Goal: Task Accomplishment & Management: Manage account settings

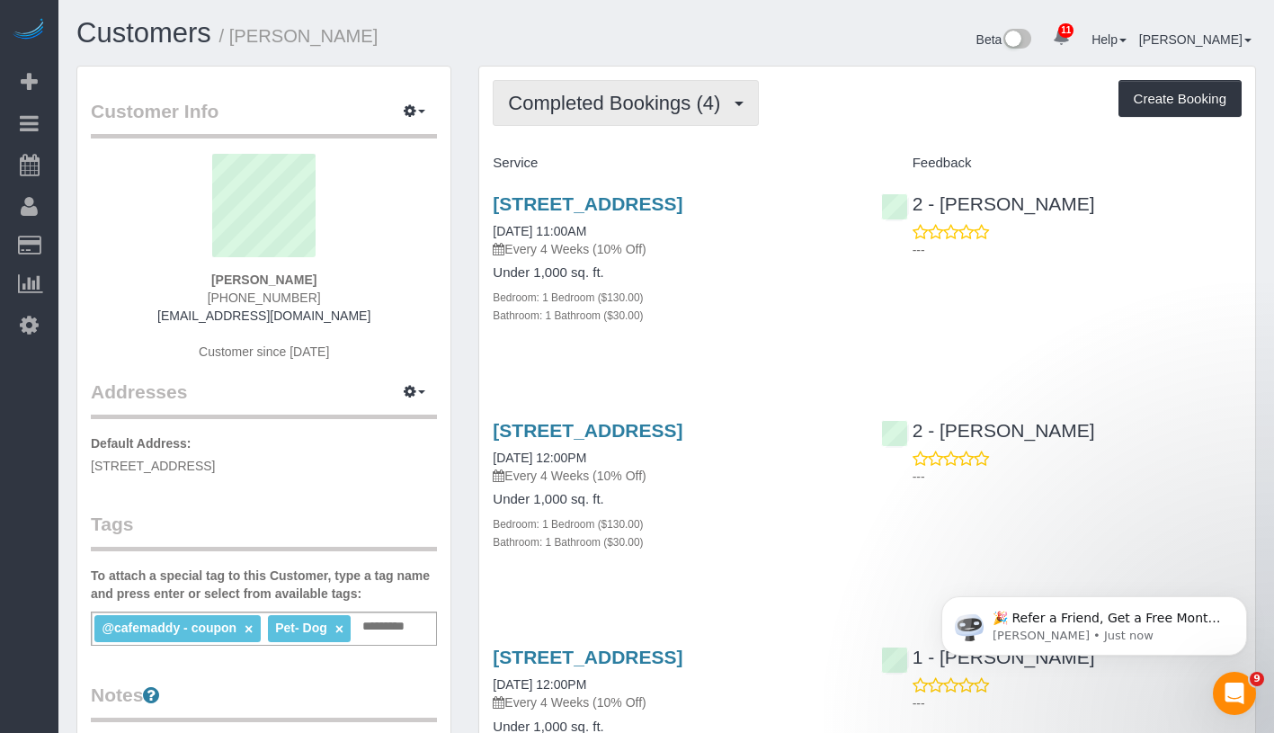
click at [641, 110] on span "Completed Bookings (4)" at bounding box center [618, 103] width 221 height 22
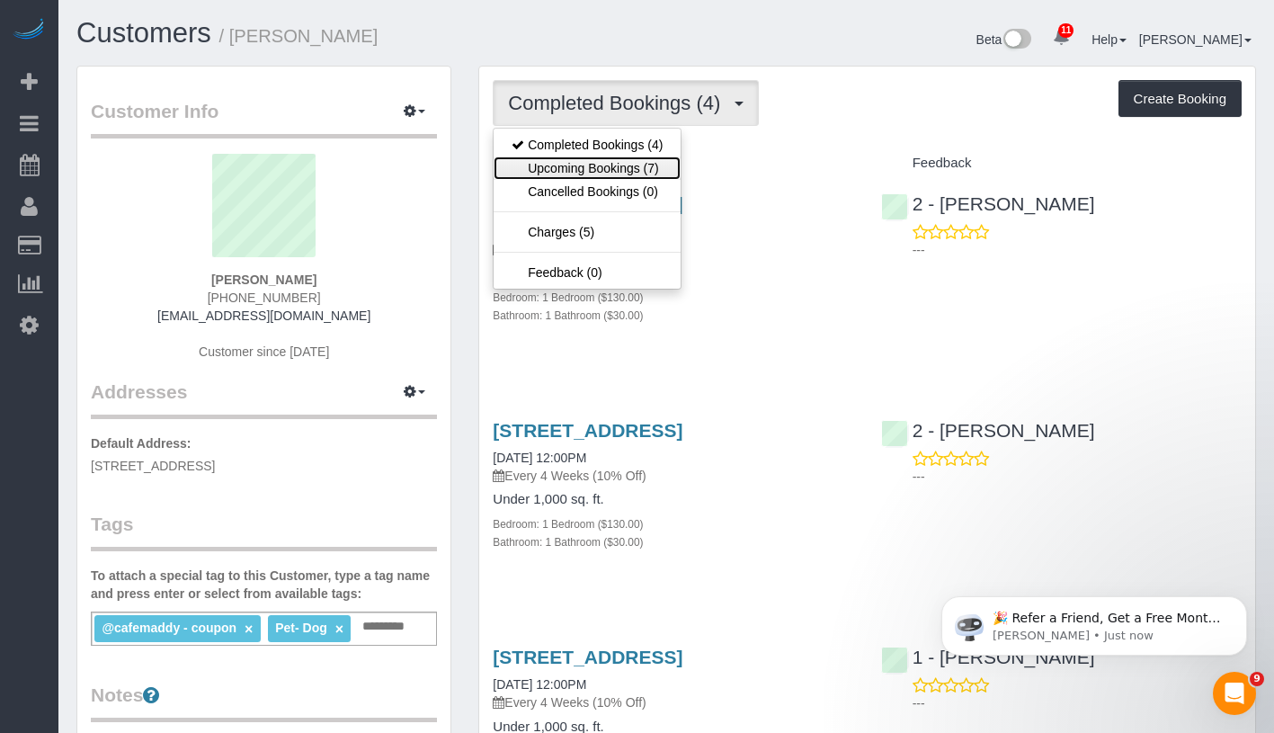
click at [616, 172] on link "Upcoming Bookings (7)" at bounding box center [587, 167] width 187 height 23
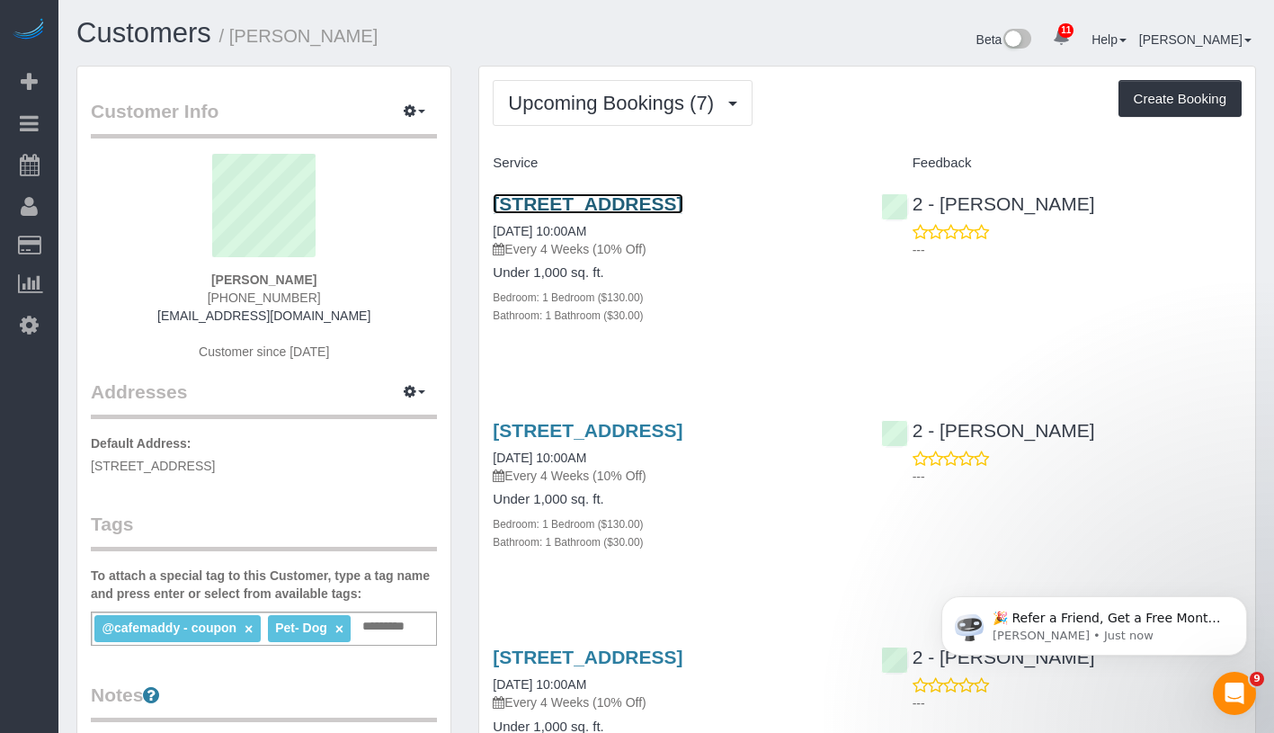
click at [604, 204] on link "115 Stanwix Street, Apt. 315, Brooklyn, NY 11206" at bounding box center [588, 203] width 190 height 21
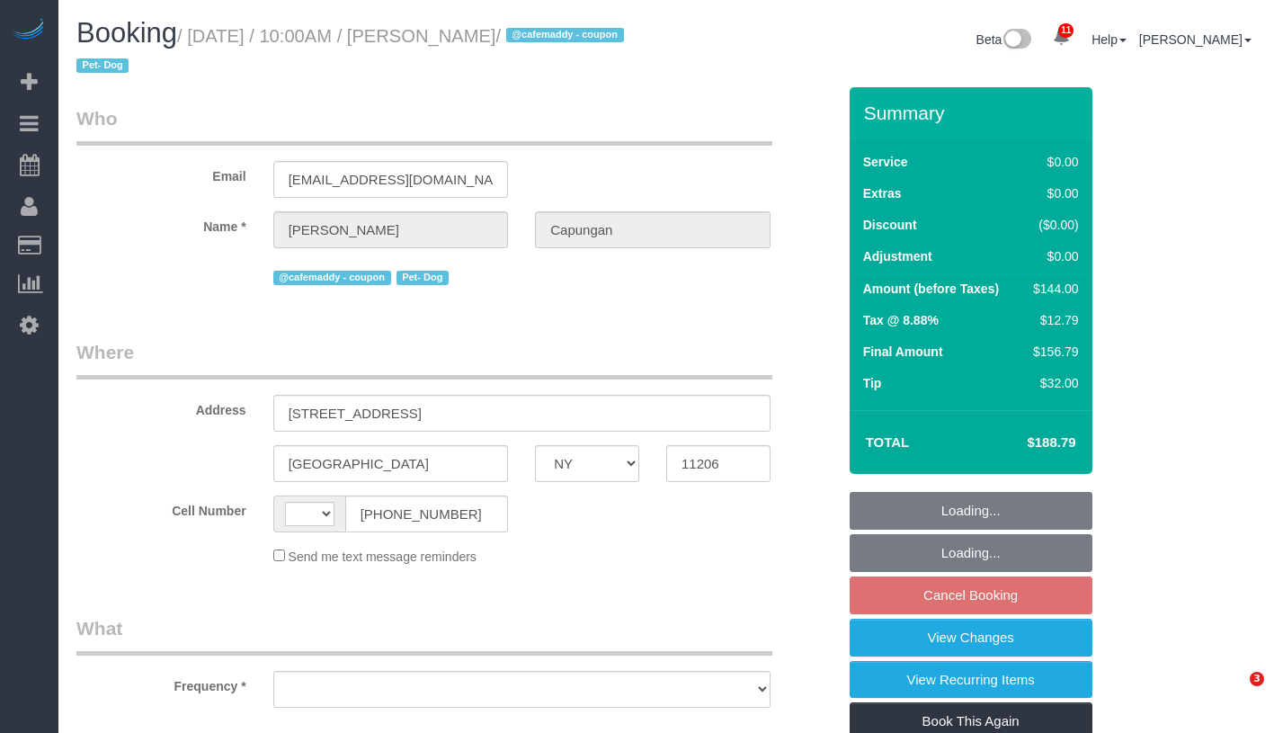
select select "NY"
select select "string:US"
select select "number:60"
select select "number:79"
select select "number:13"
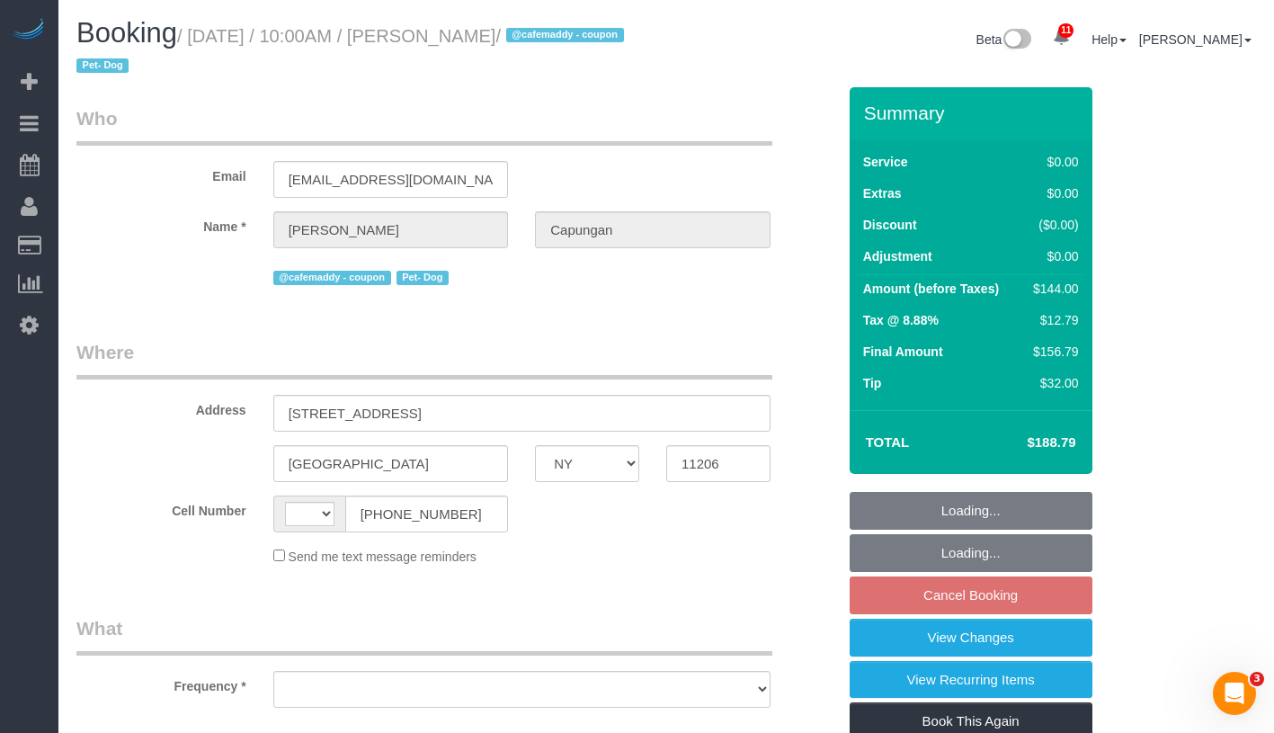
select select "number:7"
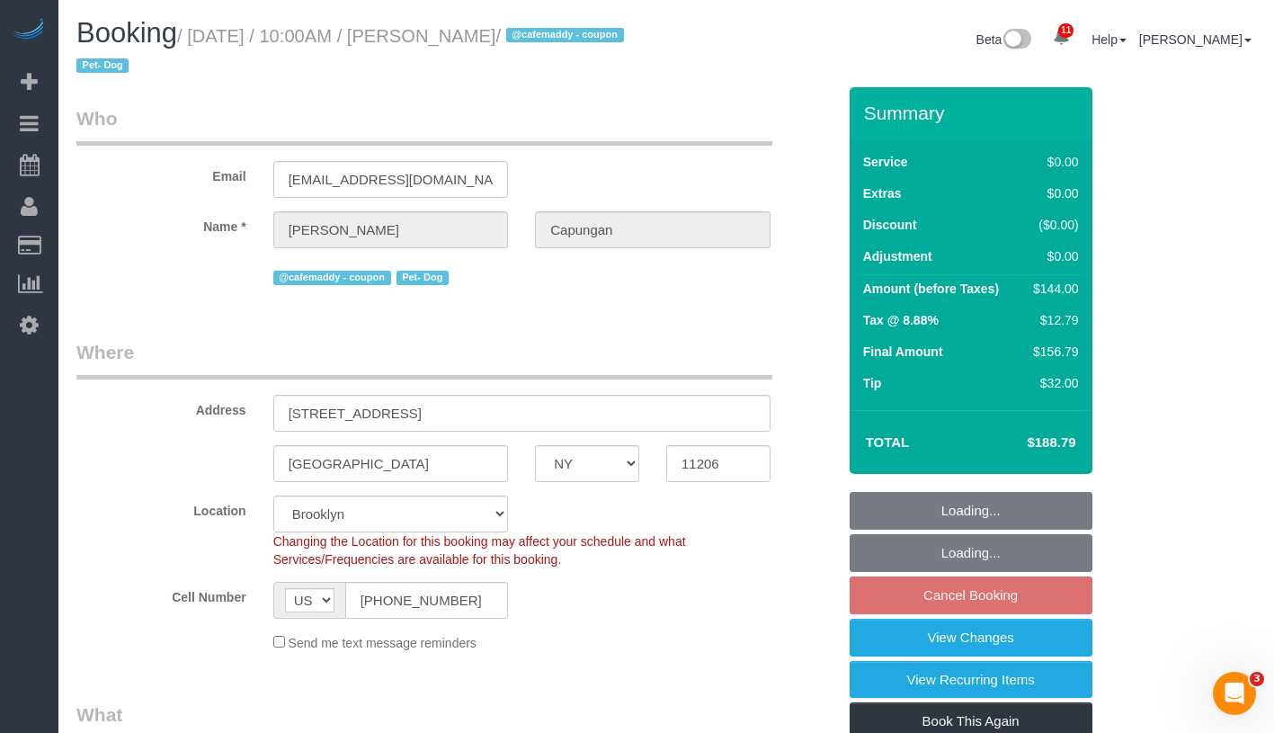
select select "object:876"
select select "string:stripe-pm_1RIsKn4VGloSiKo7ohTah0Cn"
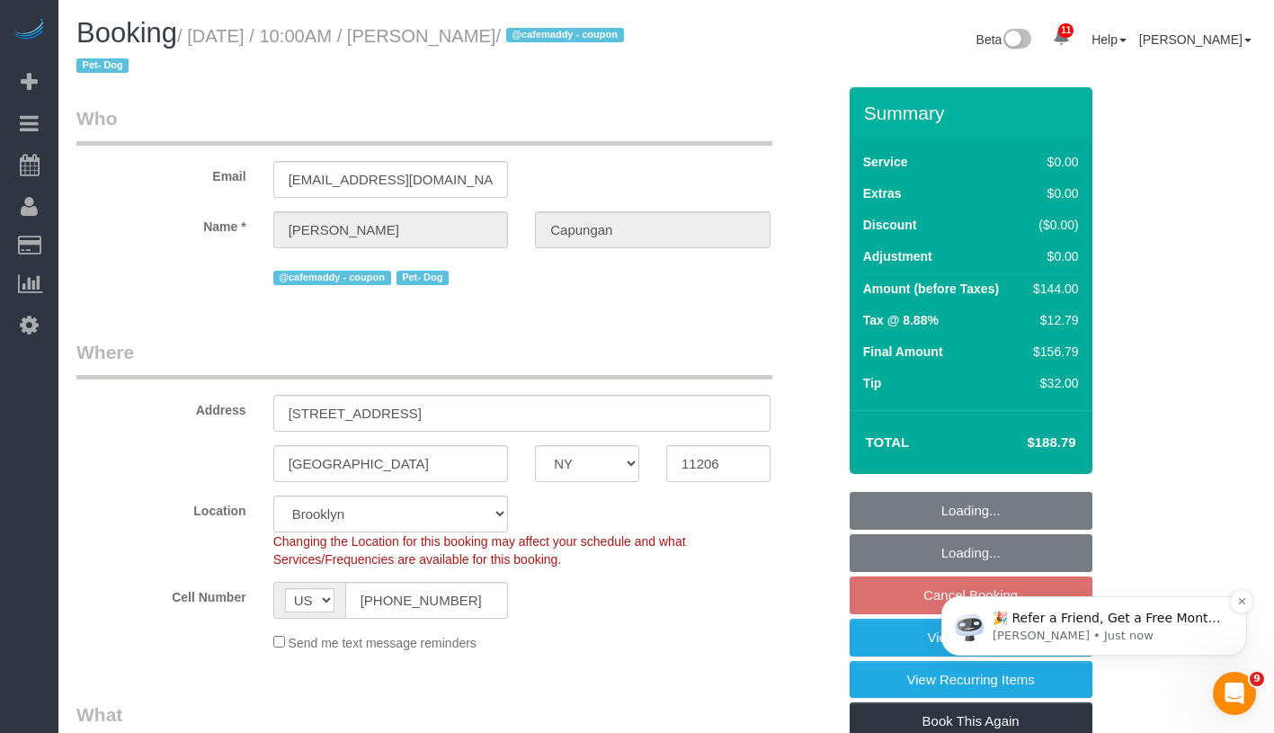
select select "object:884"
select select "spot1"
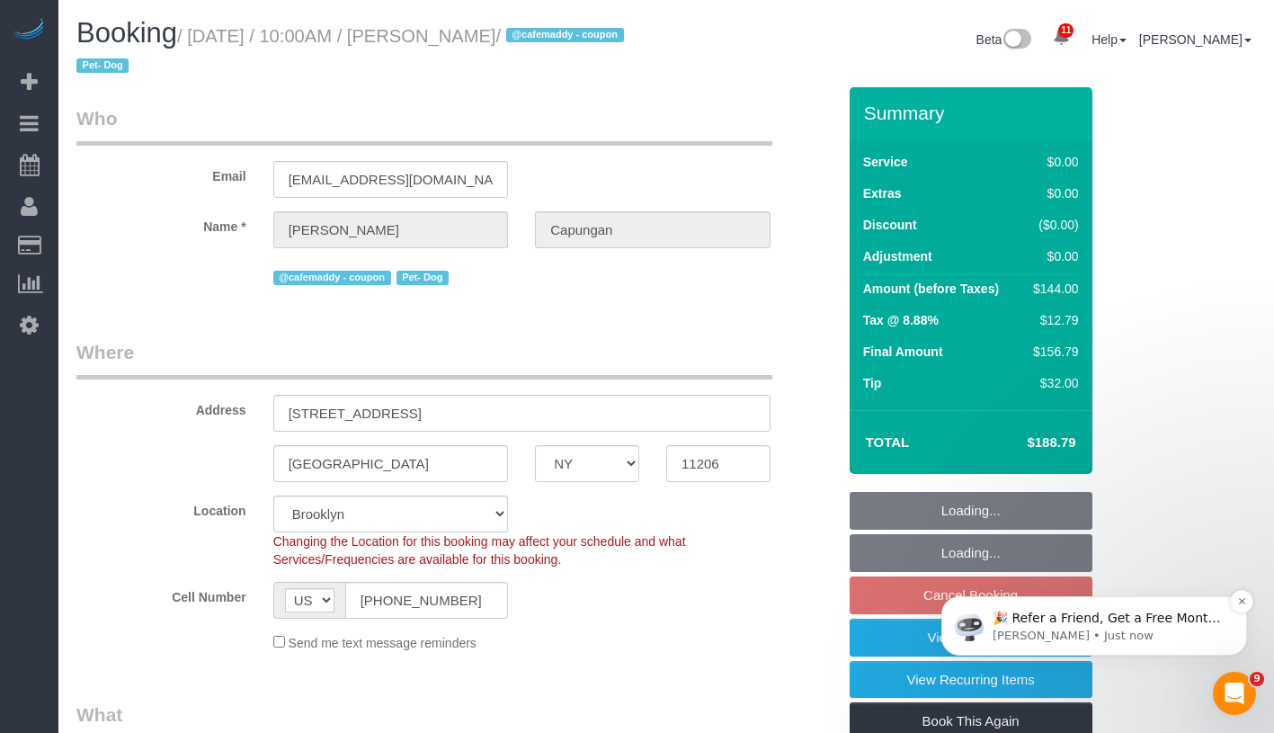
select select "1"
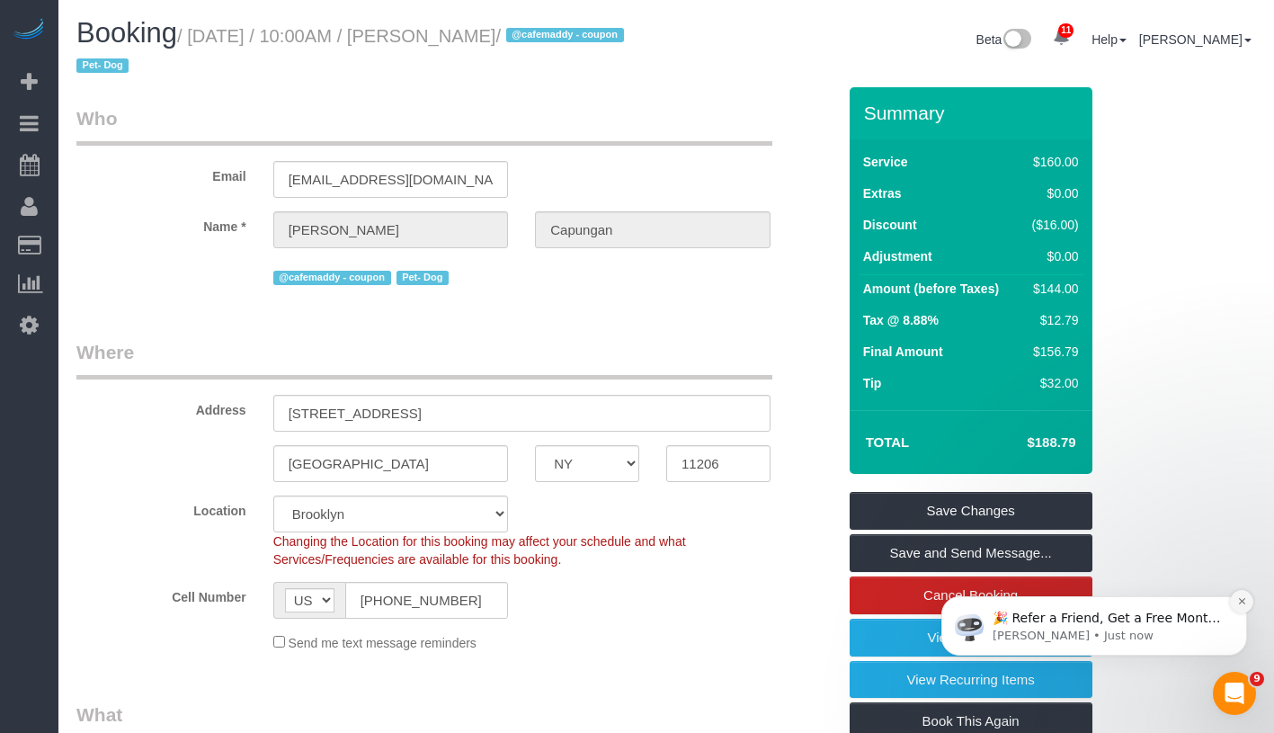
click at [1243, 603] on icon "Dismiss notification" at bounding box center [1242, 601] width 10 height 10
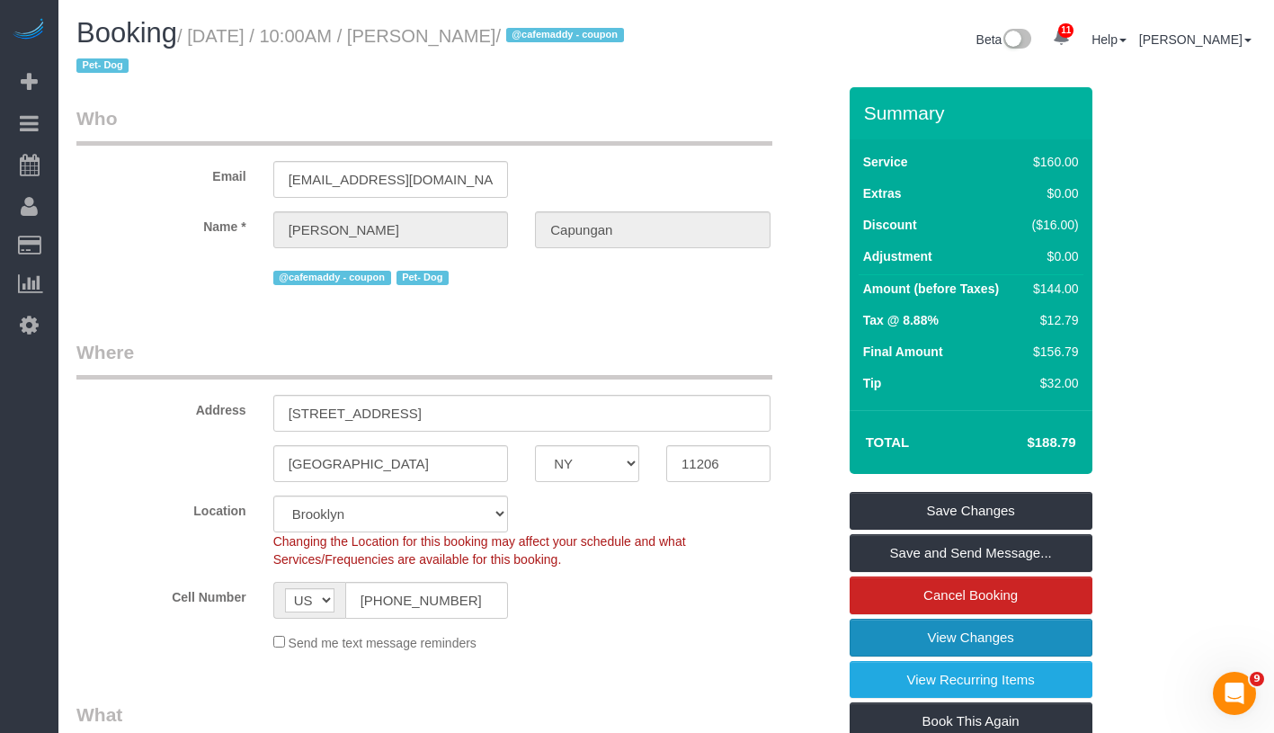
click at [967, 641] on link "View Changes" at bounding box center [971, 638] width 243 height 38
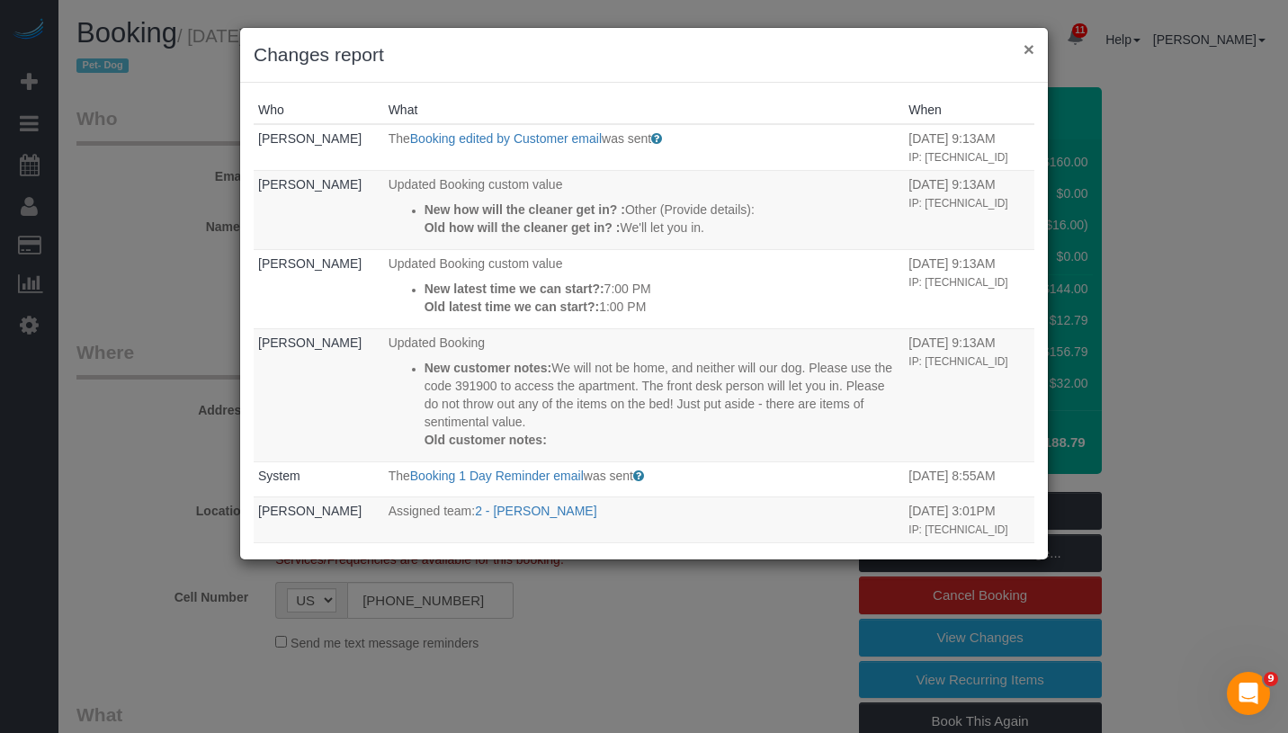
click at [1032, 46] on button "×" at bounding box center [1028, 49] width 11 height 19
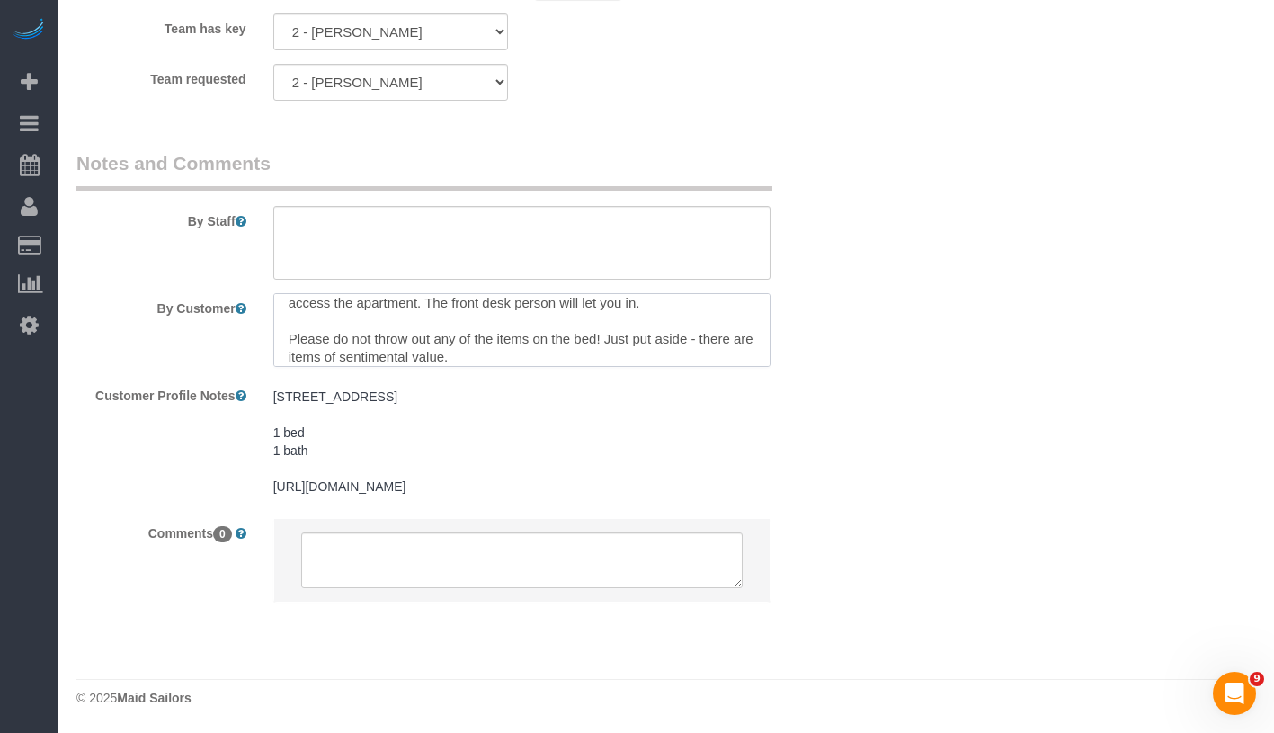
scroll to position [35, 0]
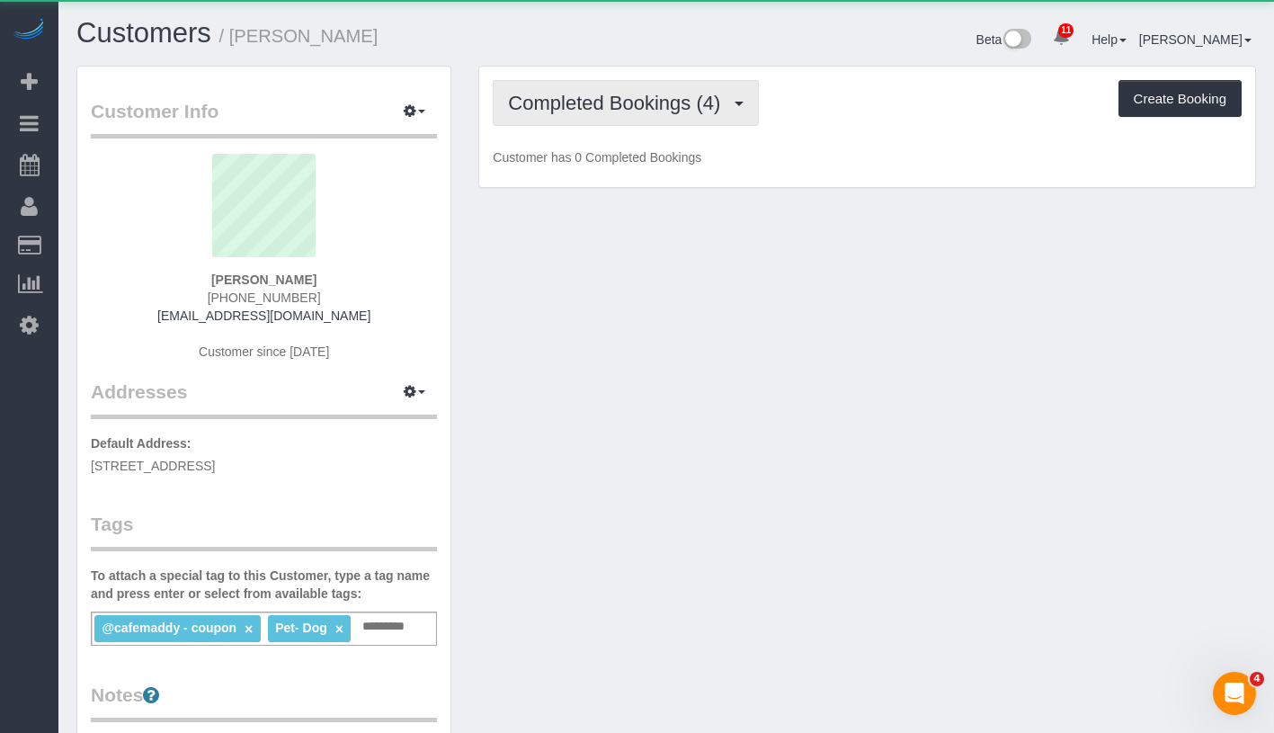
click at [626, 120] on button "Completed Bookings (4)" at bounding box center [626, 103] width 266 height 46
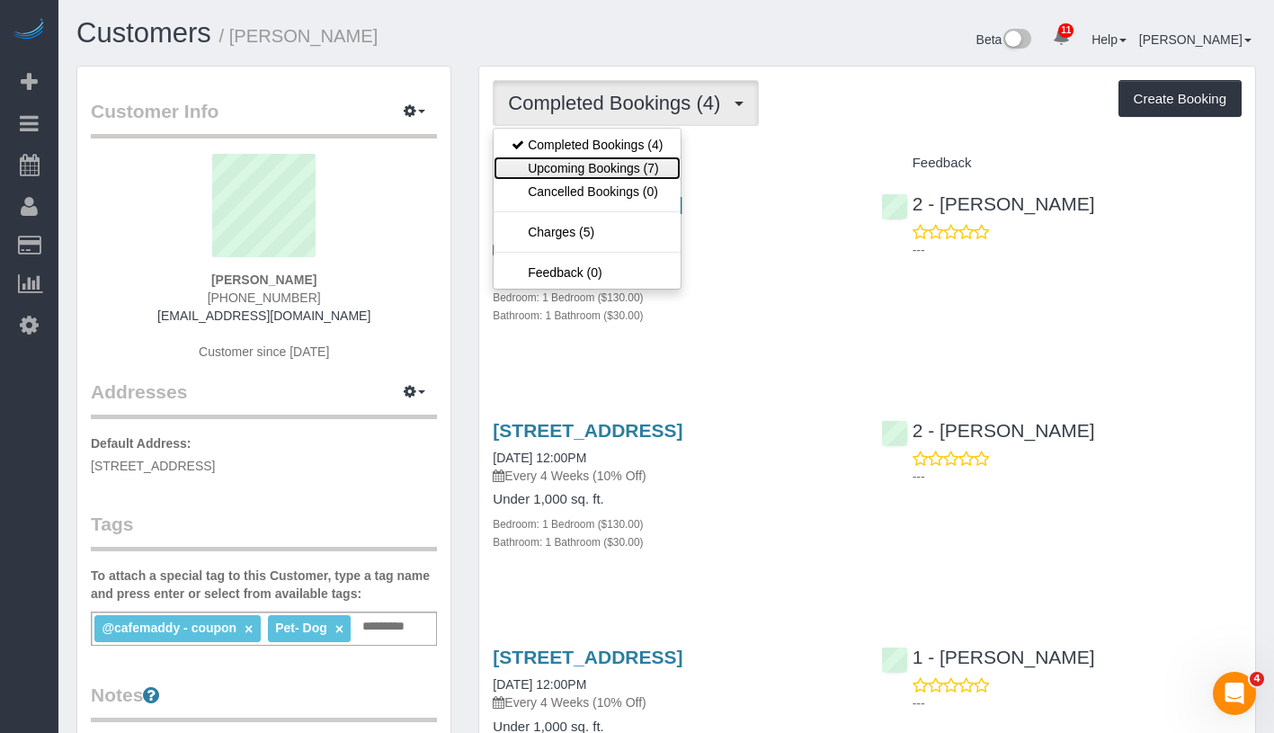
click at [620, 176] on link "Upcoming Bookings (7)" at bounding box center [587, 167] width 187 height 23
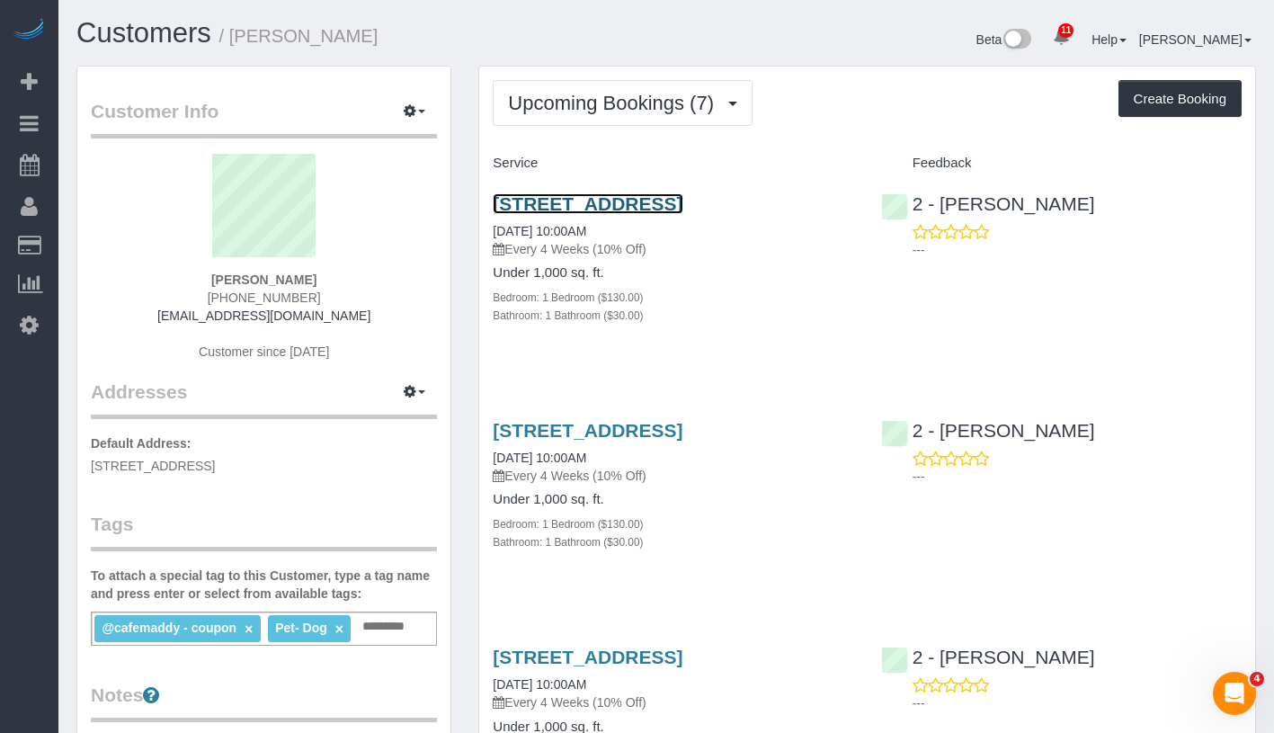
click at [655, 203] on link "115 Stanwix Street, Apt. 315, Brooklyn, NY 11206" at bounding box center [588, 203] width 190 height 21
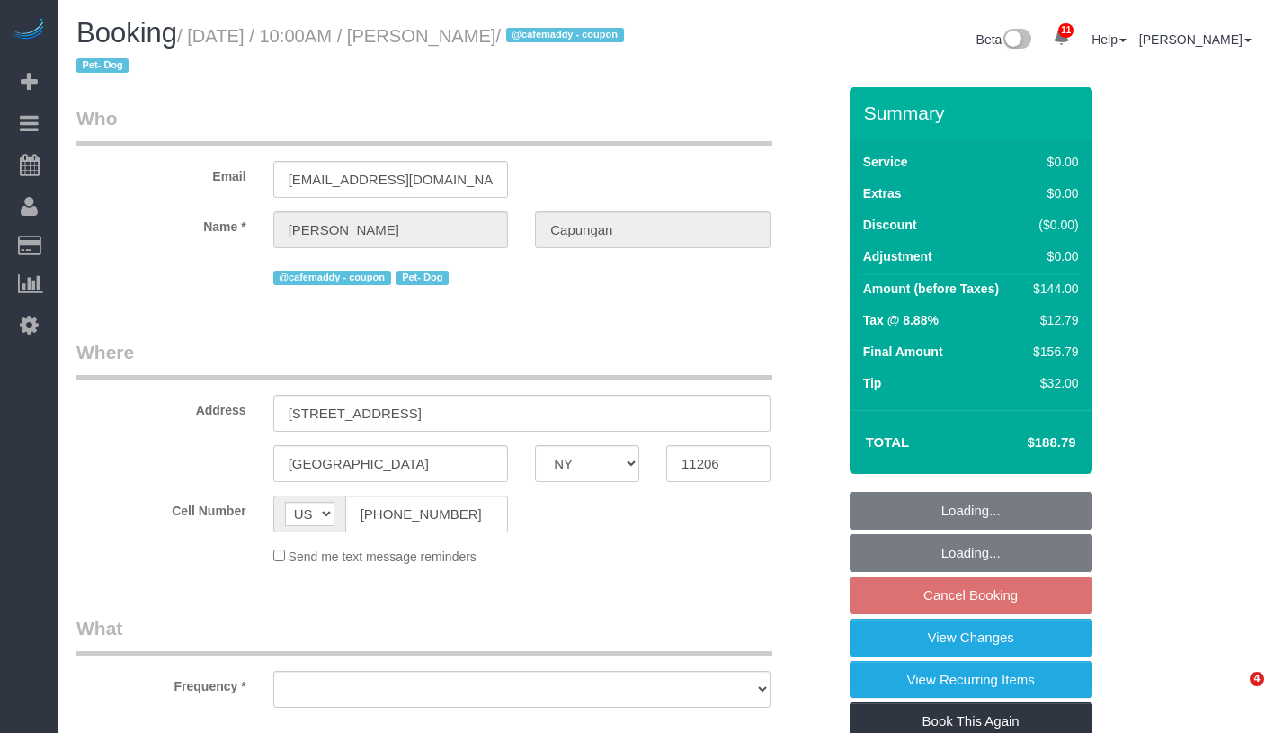
select select "NY"
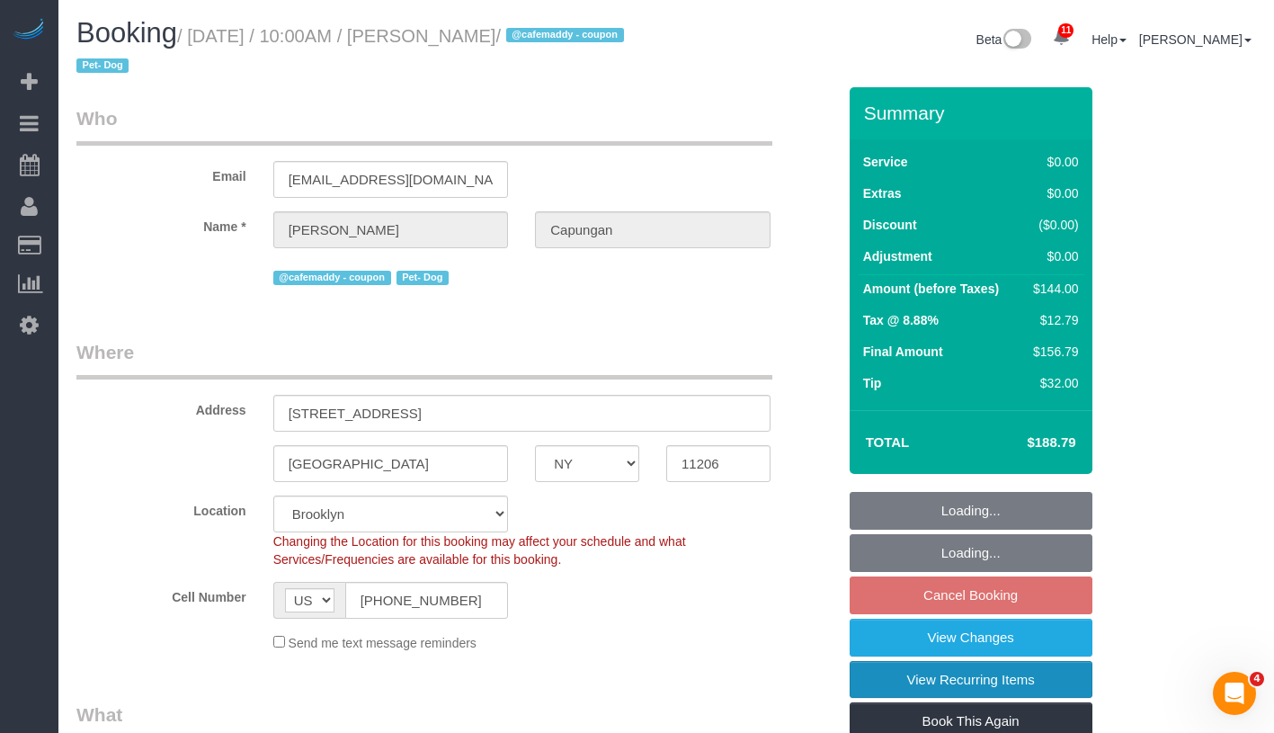
select select "object:731"
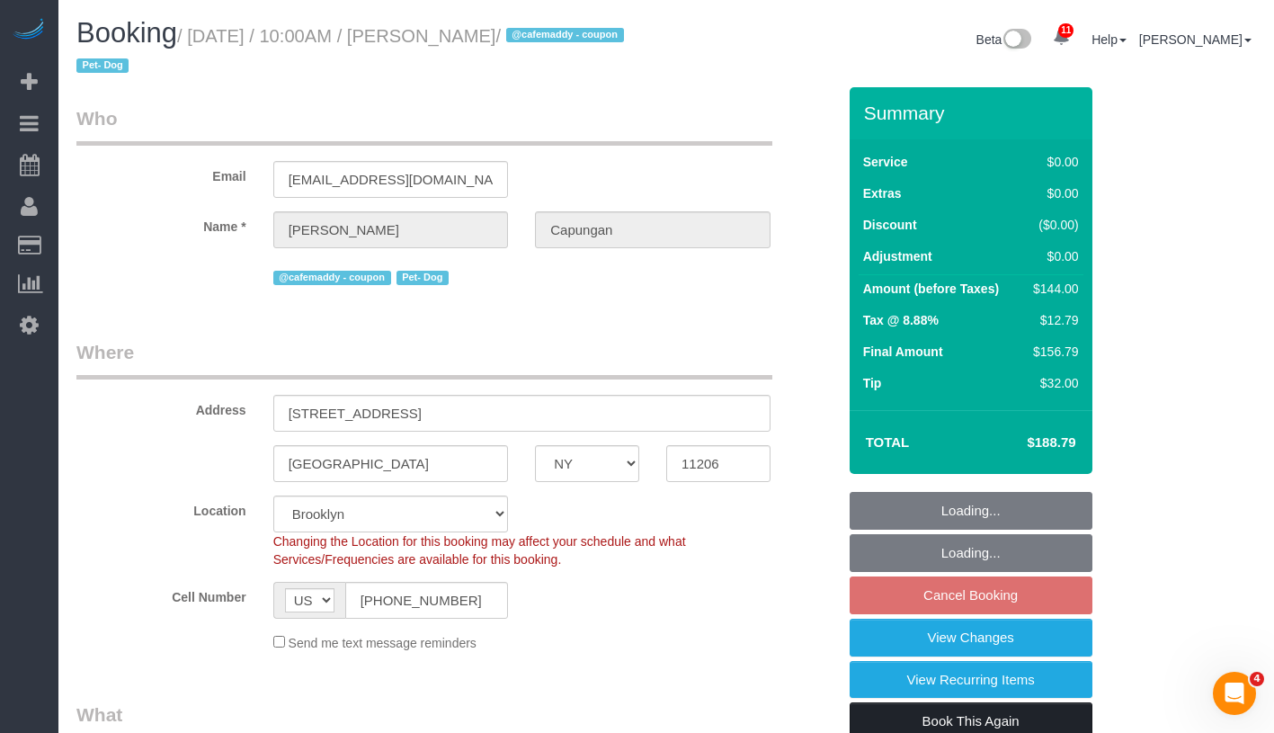
select select "spot1"
select select "number:60"
select select "number:79"
select select "number:13"
select select "number:7"
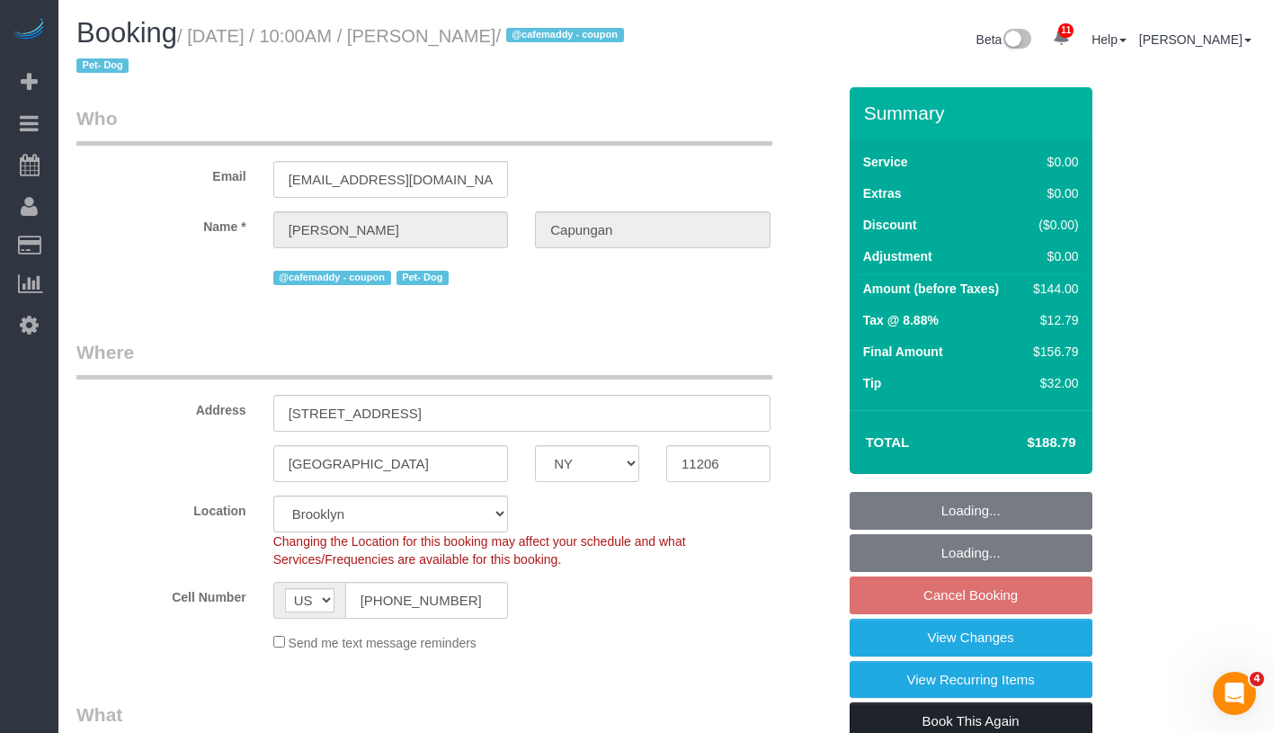
select select "string:stripe-pm_1RIsKn4VGloSiKo7ohTah0Cn"
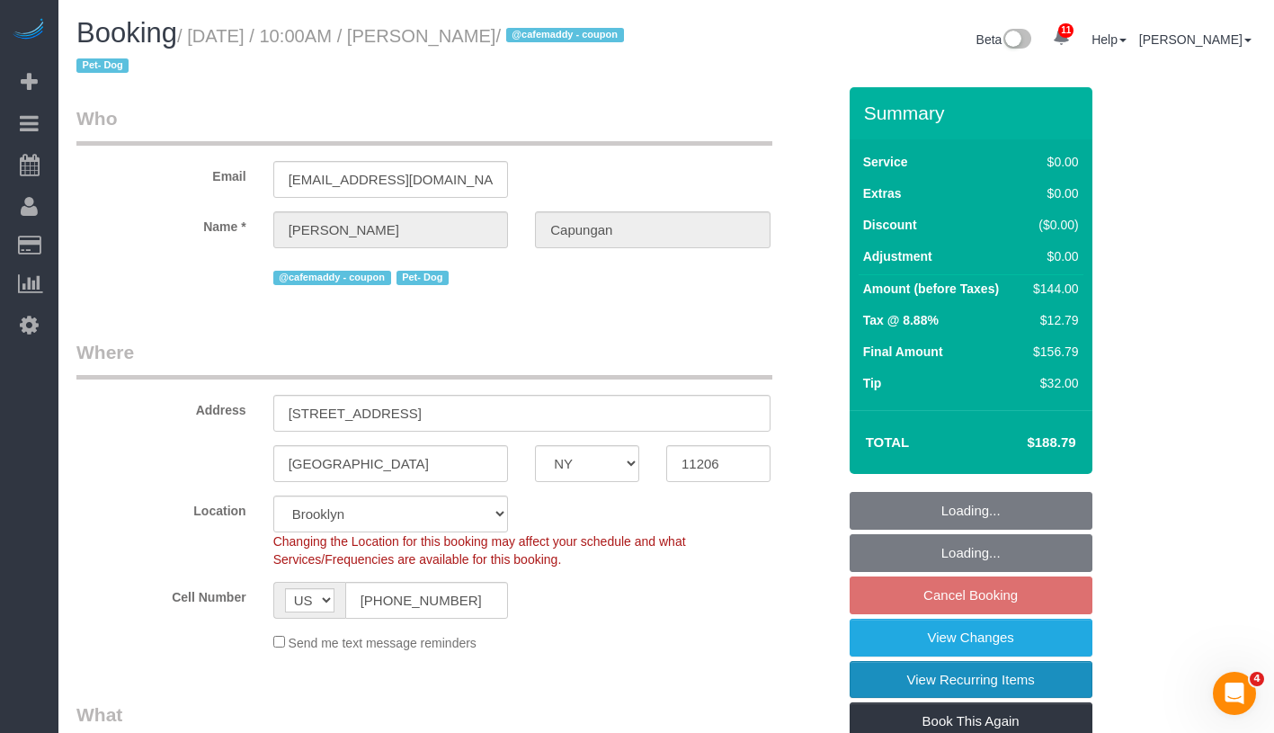
select select "object:1385"
select select "1"
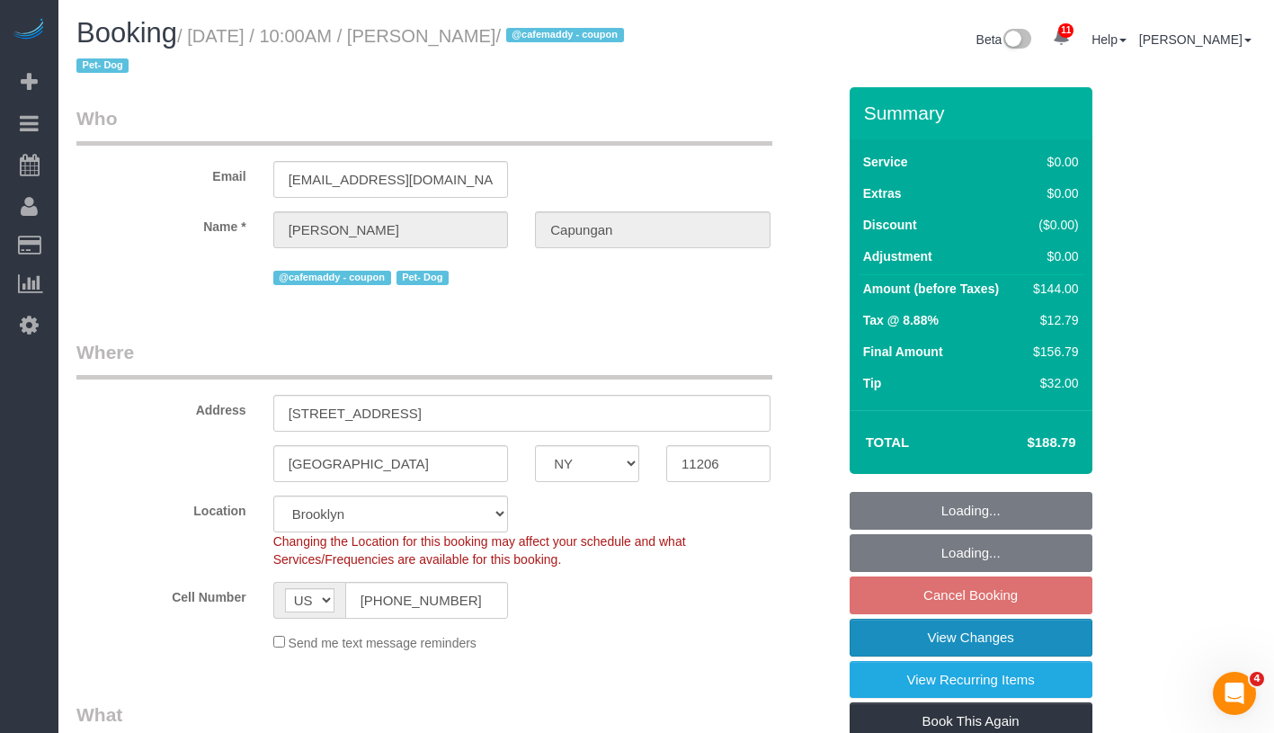
click at [1056, 650] on link "View Changes" at bounding box center [971, 638] width 243 height 38
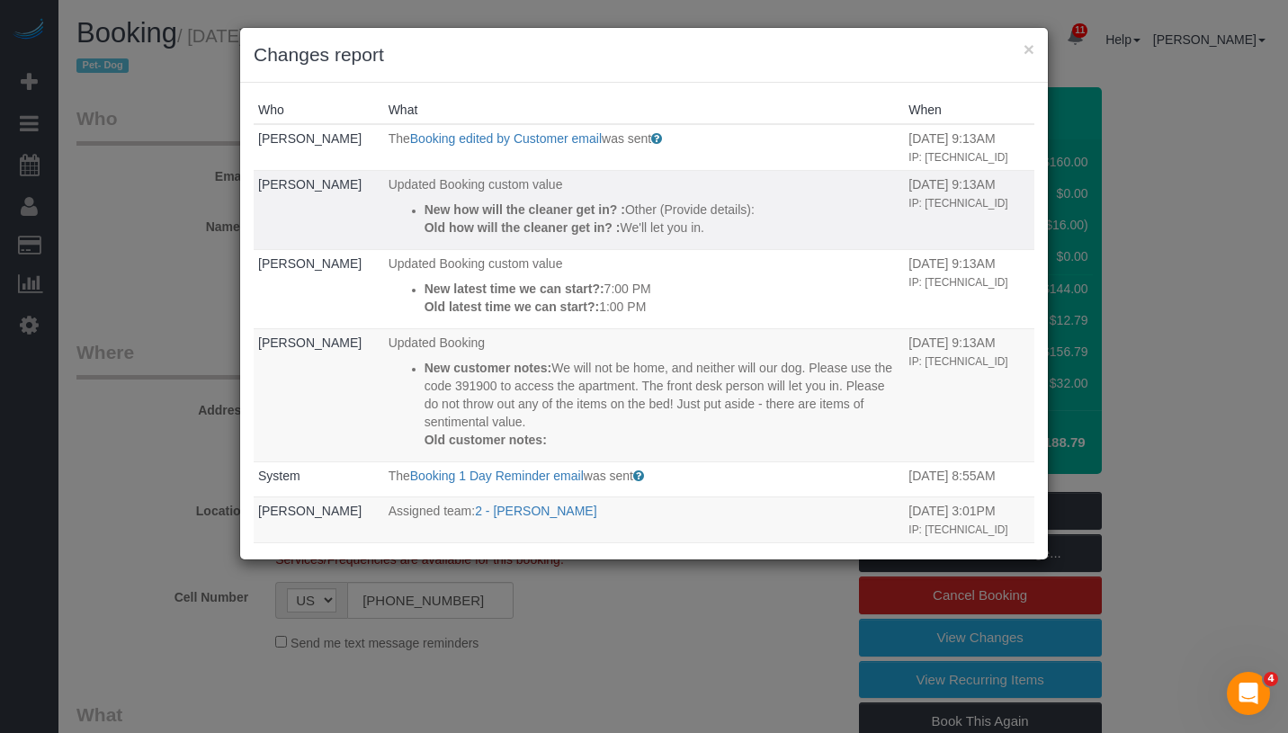
drag, startPoint x: 620, startPoint y: 431, endPoint x: 411, endPoint y: 195, distance: 315.2
click at [411, 195] on tbody "[PERSON_NAME] The Booking edited by Customer email was sent Sent to the custome…" at bounding box center [644, 647] width 780 height 1046
copy tbody "New how will the cleaner get in? : Other (Provide details): Old how will the cl…"
click at [1026, 49] on button "×" at bounding box center [1028, 49] width 11 height 19
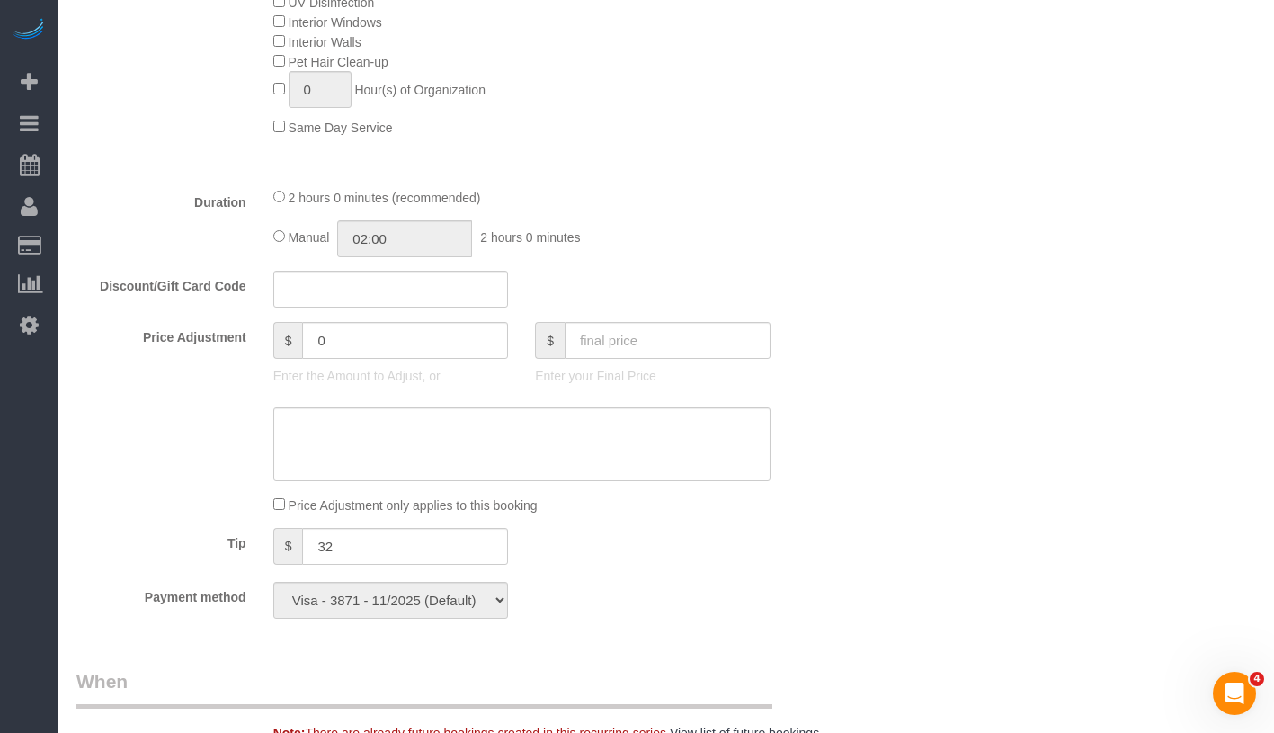
scroll to position [973, 0]
